Goal: Transaction & Acquisition: Download file/media

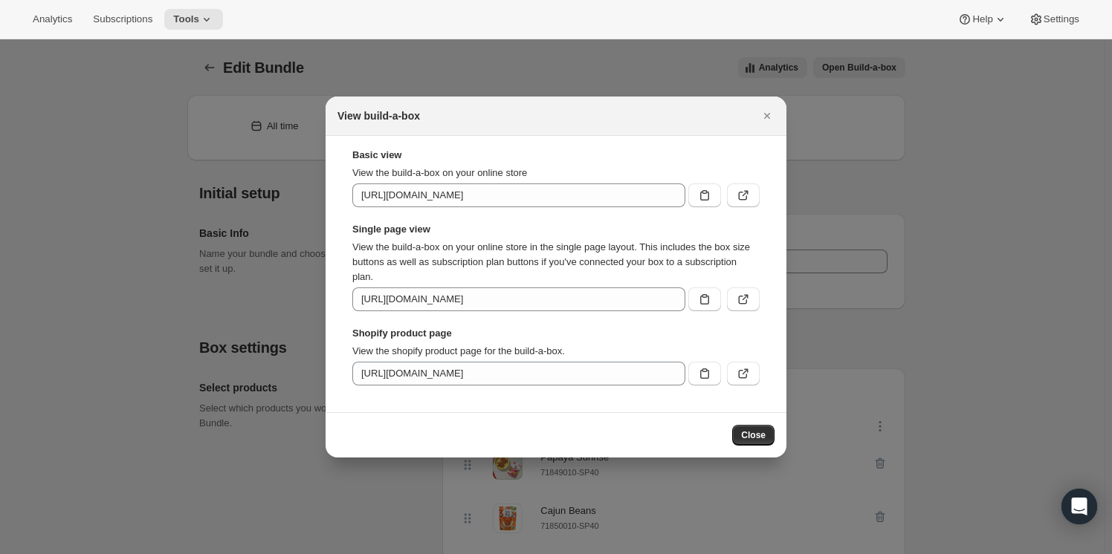
select select "MINIMUM"
click at [773, 117] on icon "Close" at bounding box center [766, 115] width 15 height 15
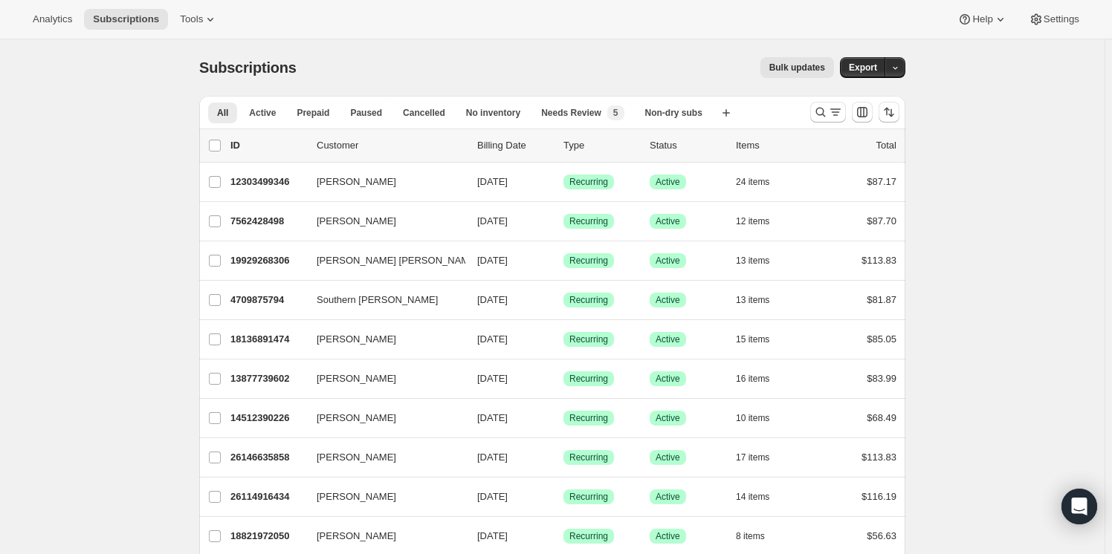
click at [797, 68] on span "Bulk updates" at bounding box center [797, 68] width 56 height 12
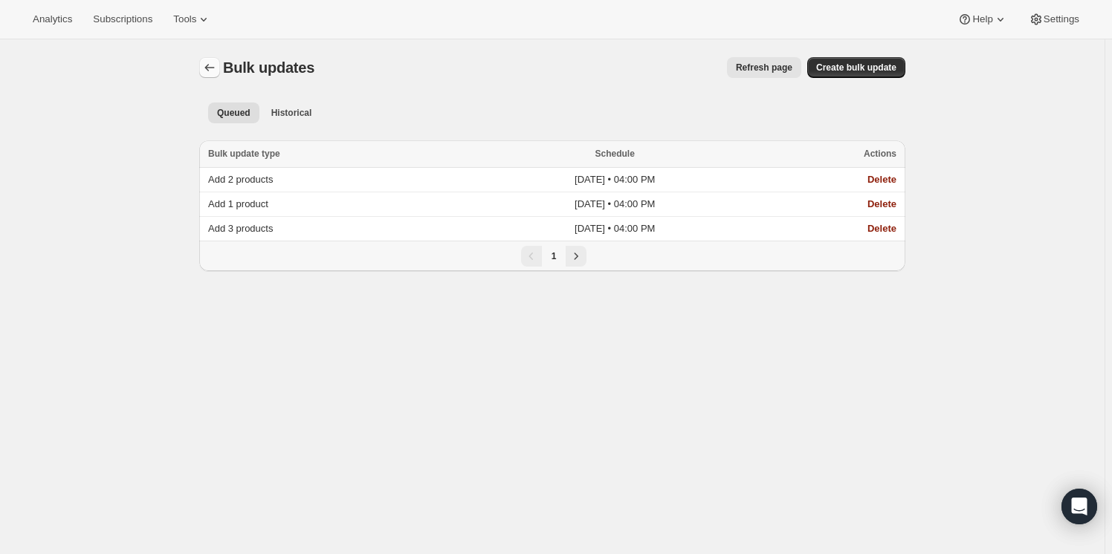
click at [217, 71] on icon "Bulk updates" at bounding box center [209, 67] width 15 height 15
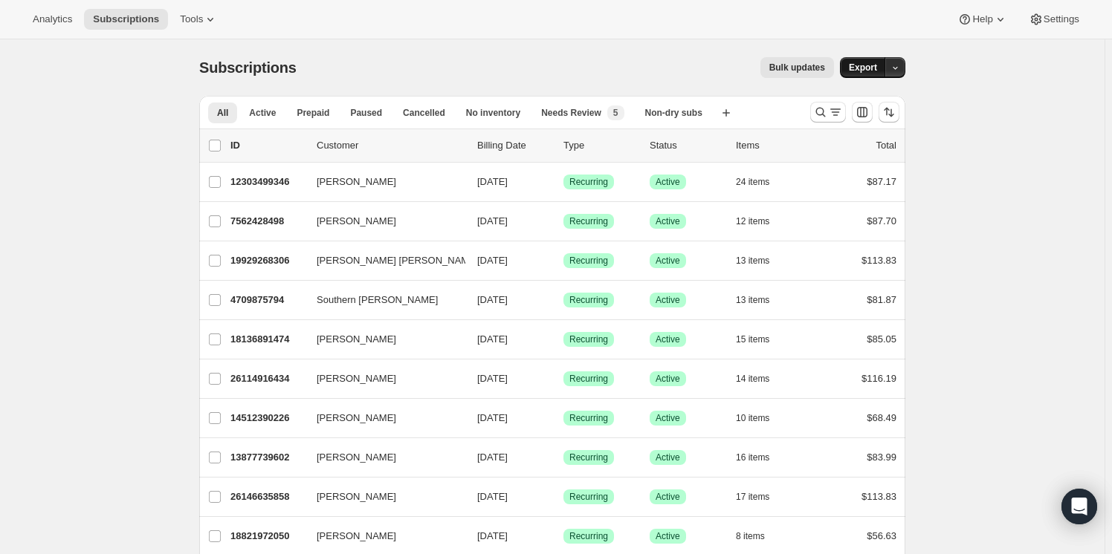
click at [864, 68] on span "Export" at bounding box center [863, 68] width 28 height 12
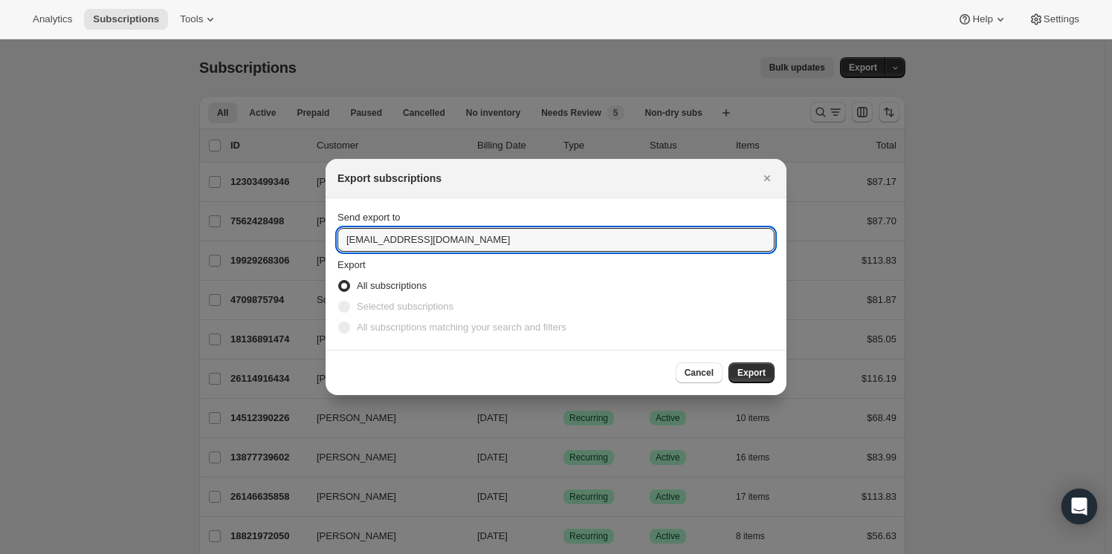
drag, startPoint x: 476, startPoint y: 238, endPoint x: 250, endPoint y: 249, distance: 226.2
type input "ellen@uponafarm.com"
click at [761, 376] on span "Export" at bounding box center [751, 373] width 28 height 12
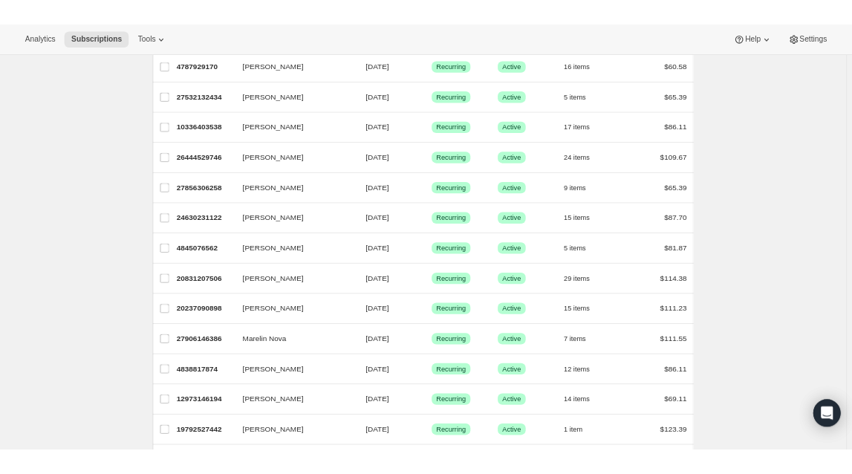
scroll to position [945, 0]
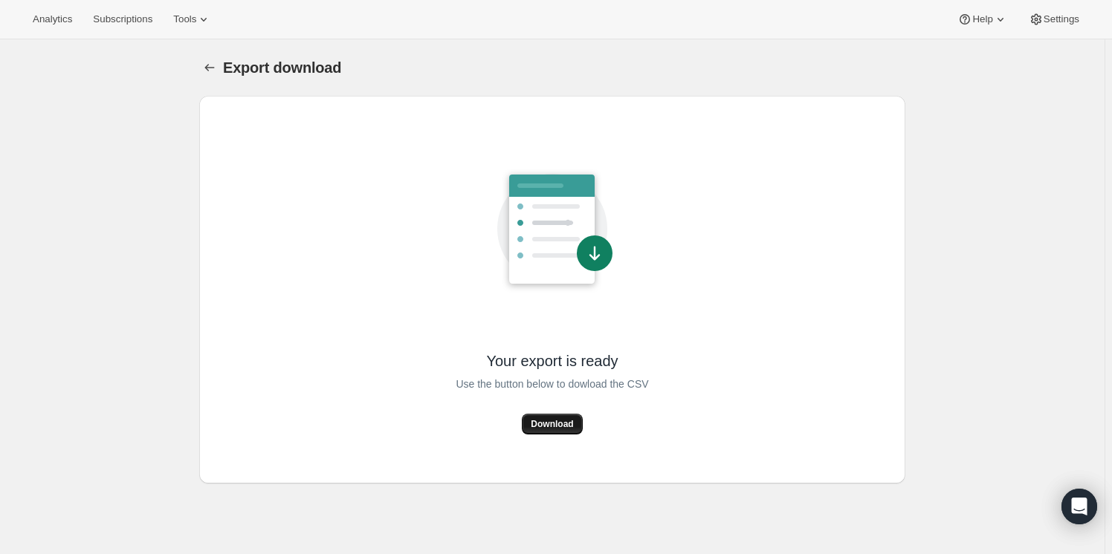
click at [560, 418] on span "Download" at bounding box center [552, 424] width 42 height 12
